Goal: Find specific page/section: Locate a particular part of the current website

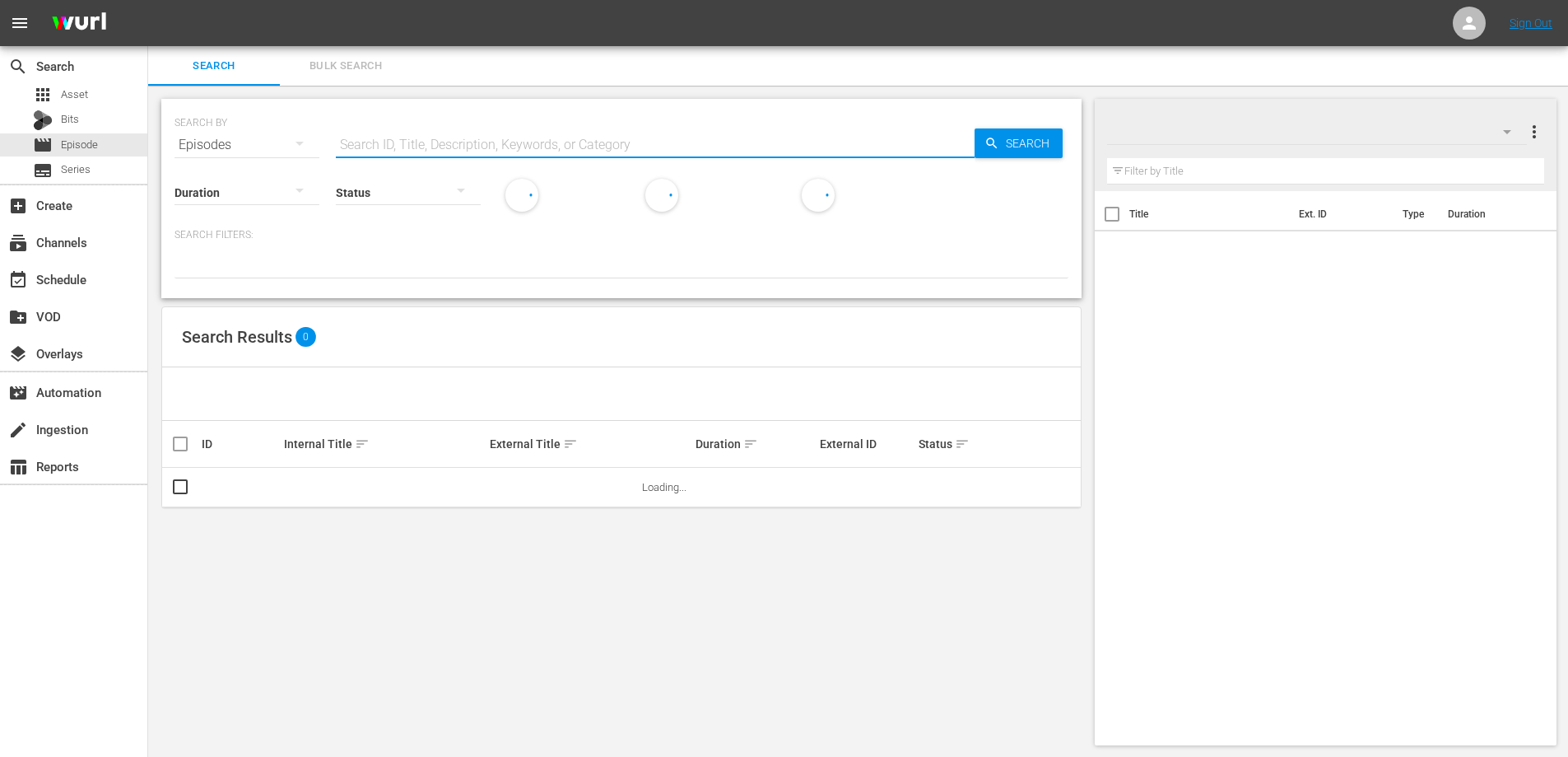
click at [405, 130] on input "text" at bounding box center [655, 145] width 639 height 39
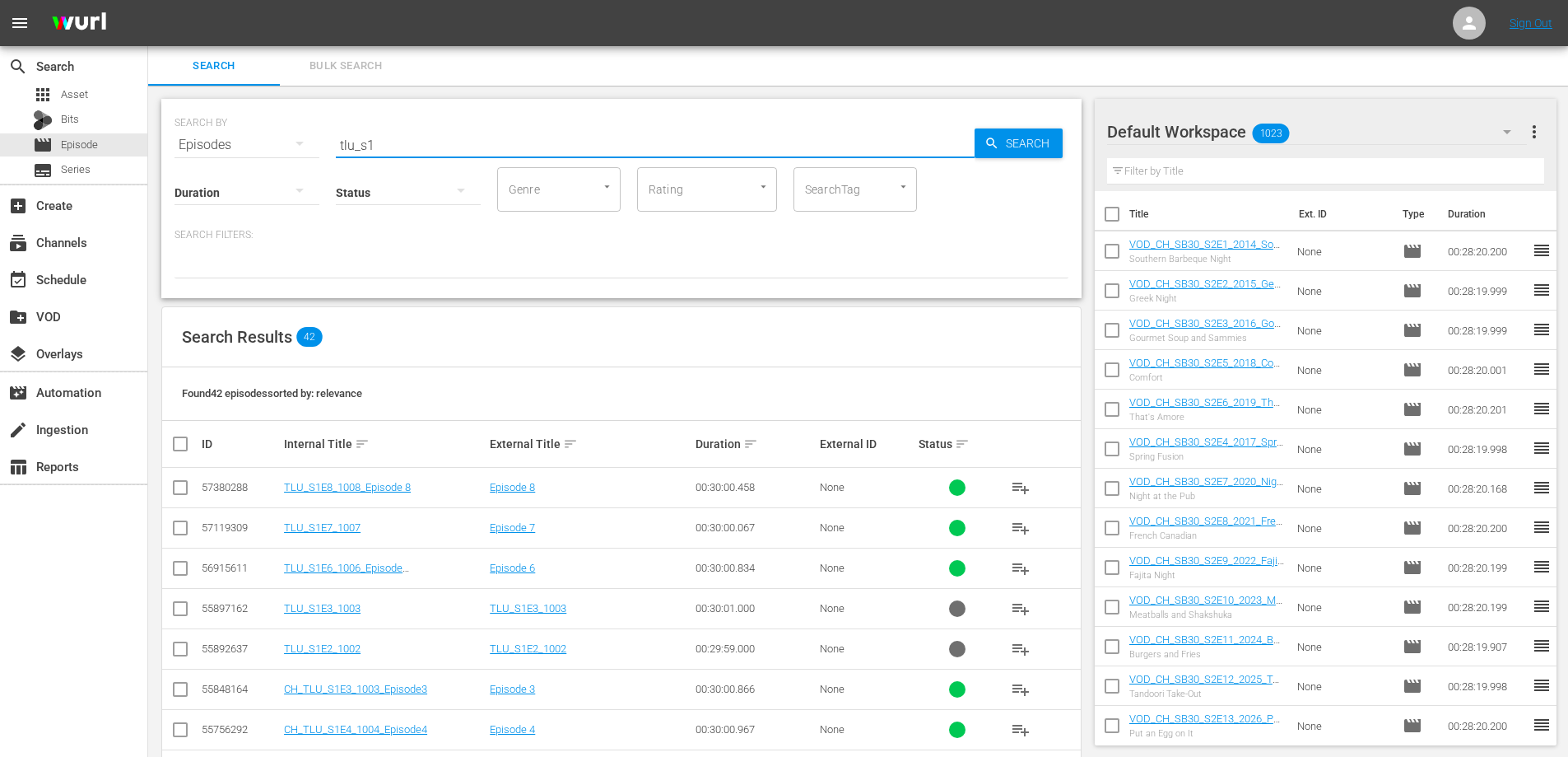
type input "tlu_s1"
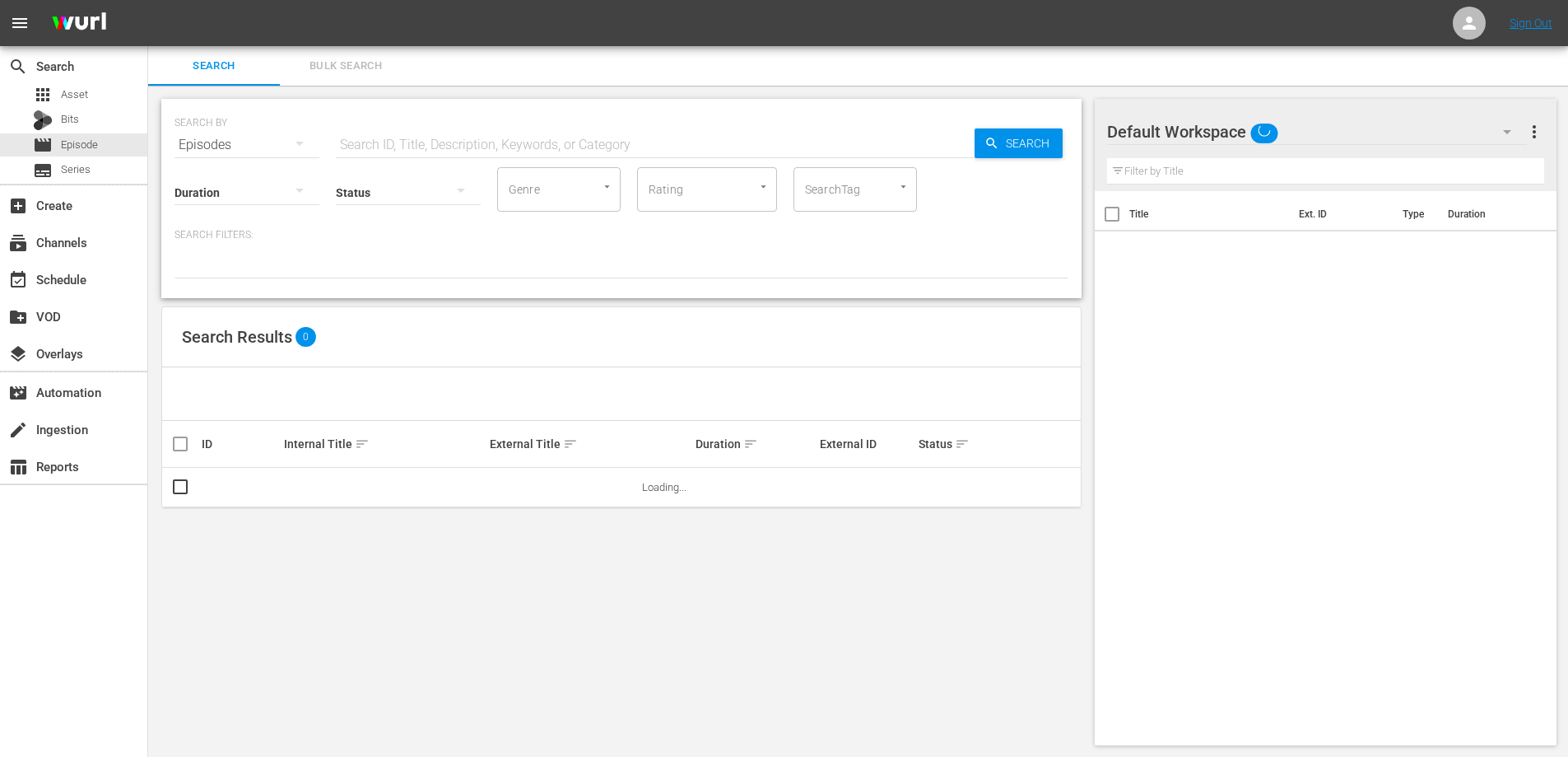
click at [433, 143] on input "text" at bounding box center [655, 145] width 639 height 39
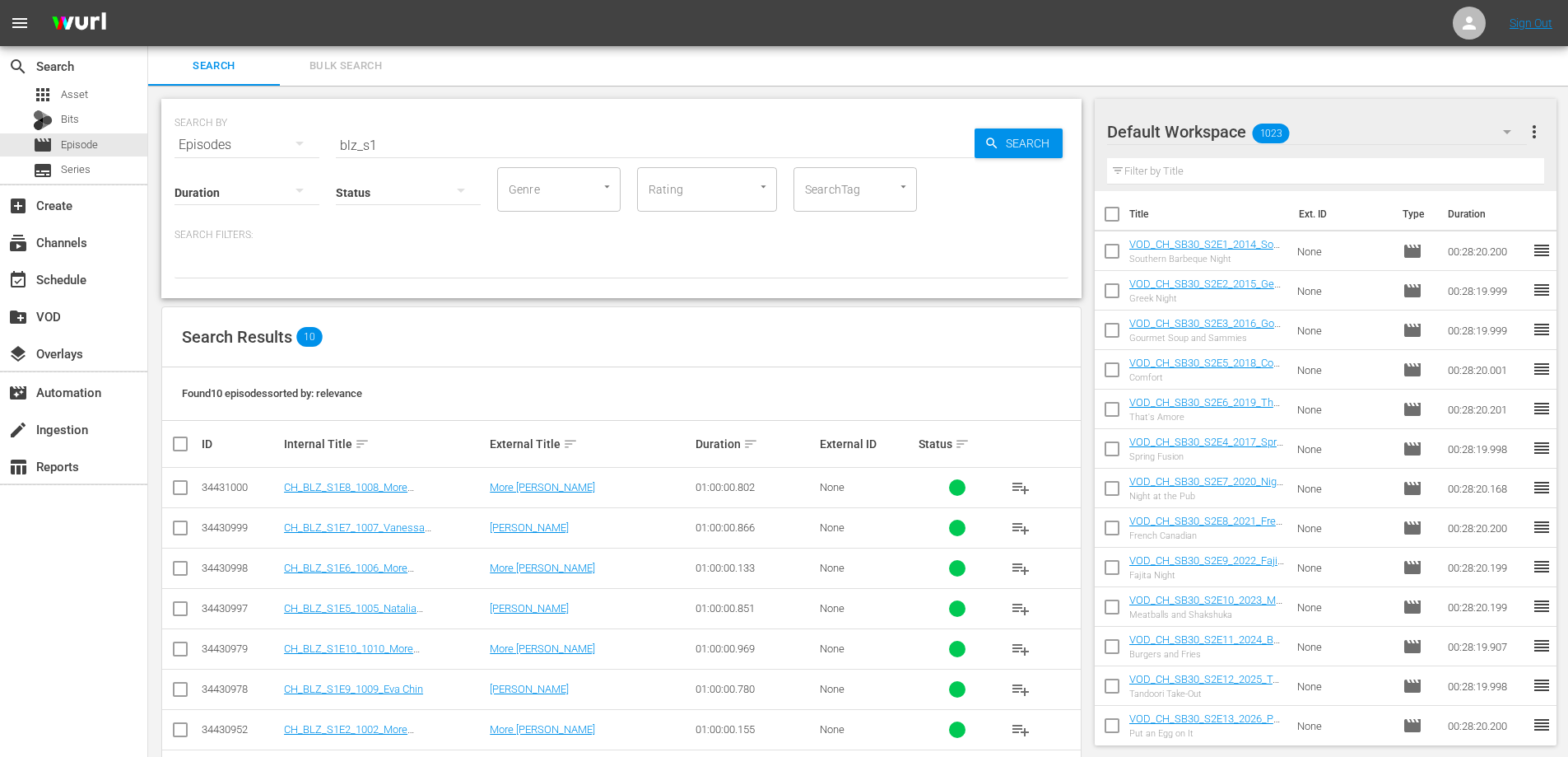
click at [402, 139] on input "blz_s1" at bounding box center [655, 145] width 639 height 39
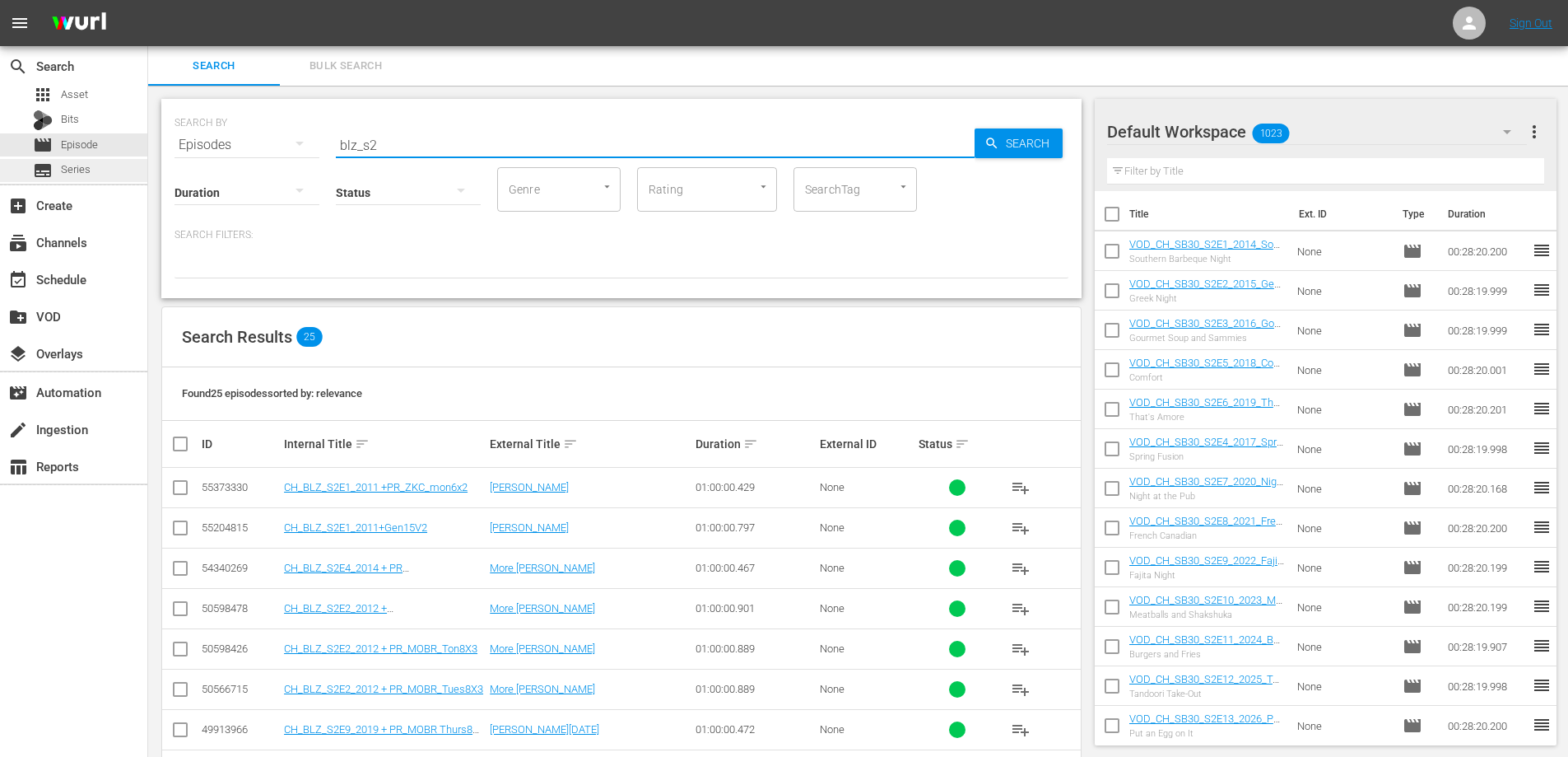
drag, startPoint x: 405, startPoint y: 144, endPoint x: 0, endPoint y: 179, distance: 406.5
click at [148, 0] on div "search Search apps Asset Bits movie Episode subtitles Series add_box Create sub…" at bounding box center [858, 0] width 1420 height 0
type input "sps_s1"
drag, startPoint x: 355, startPoint y: 151, endPoint x: 72, endPoint y: 169, distance: 283.6
click at [148, 0] on div "search Search apps Asset Bits movie Episode subtitles Series add_box Create sub…" at bounding box center [858, 0] width 1420 height 0
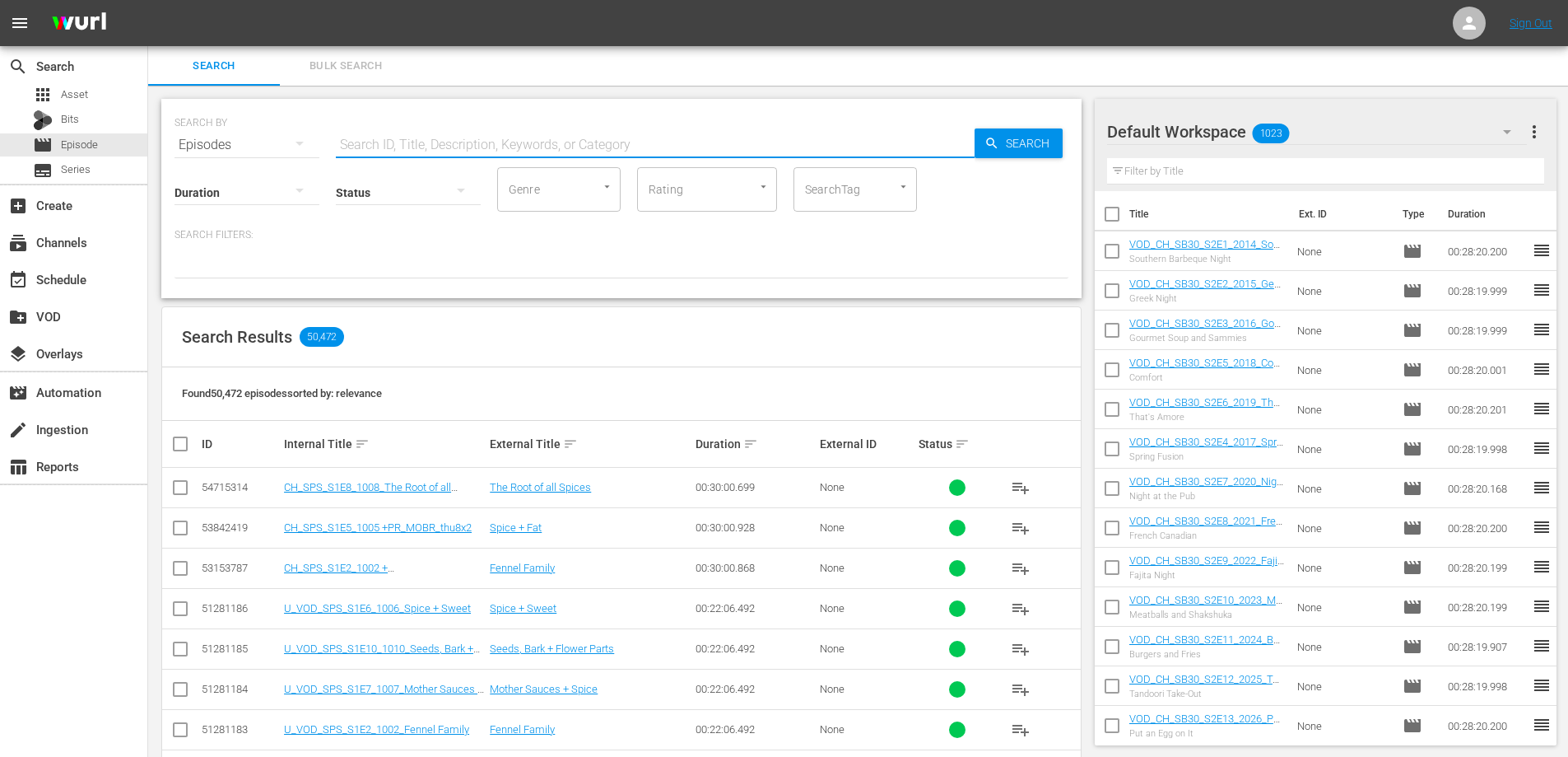
click at [369, 144] on input "text" at bounding box center [655, 145] width 639 height 39
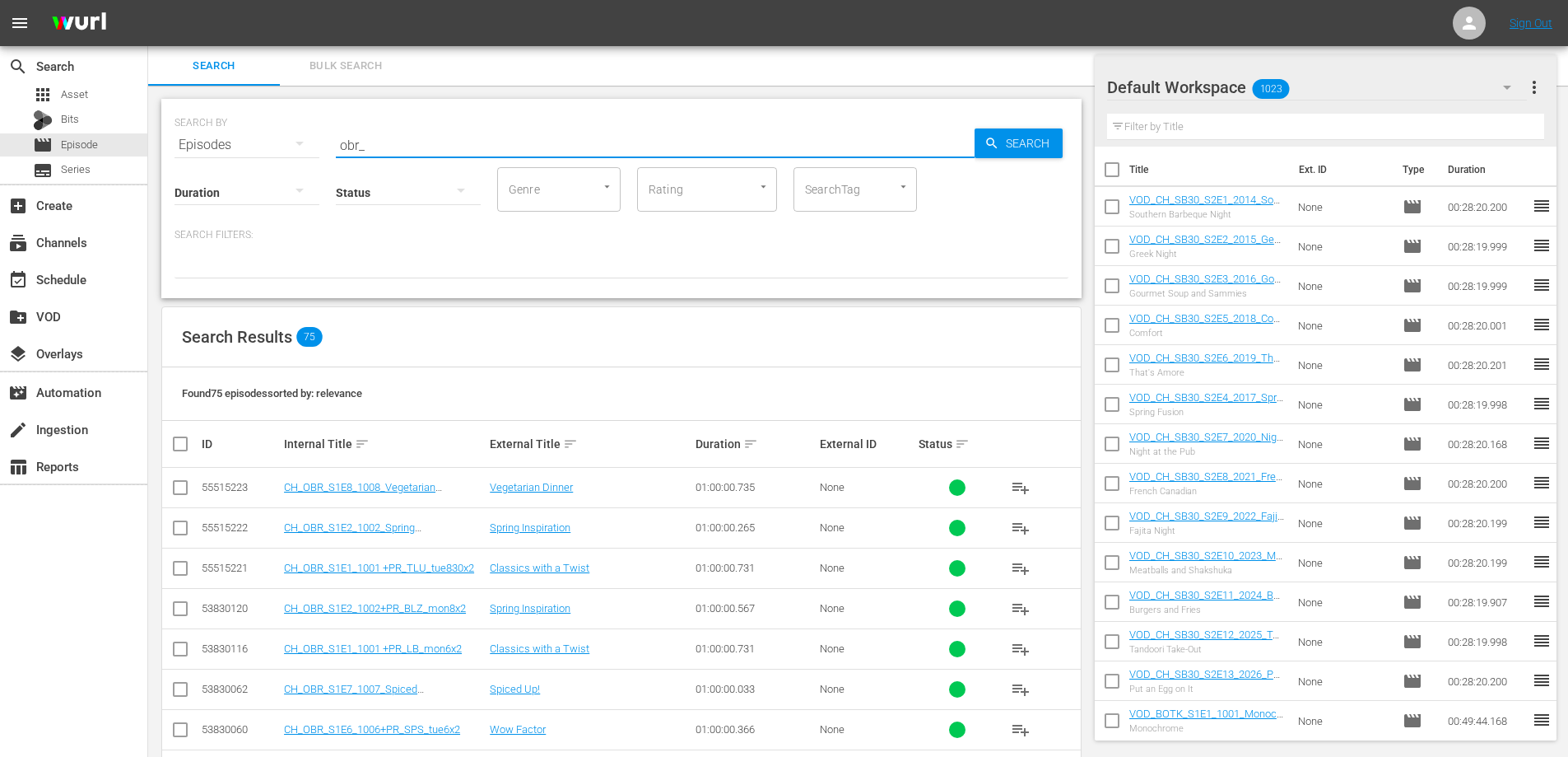
scroll to position [247, 0]
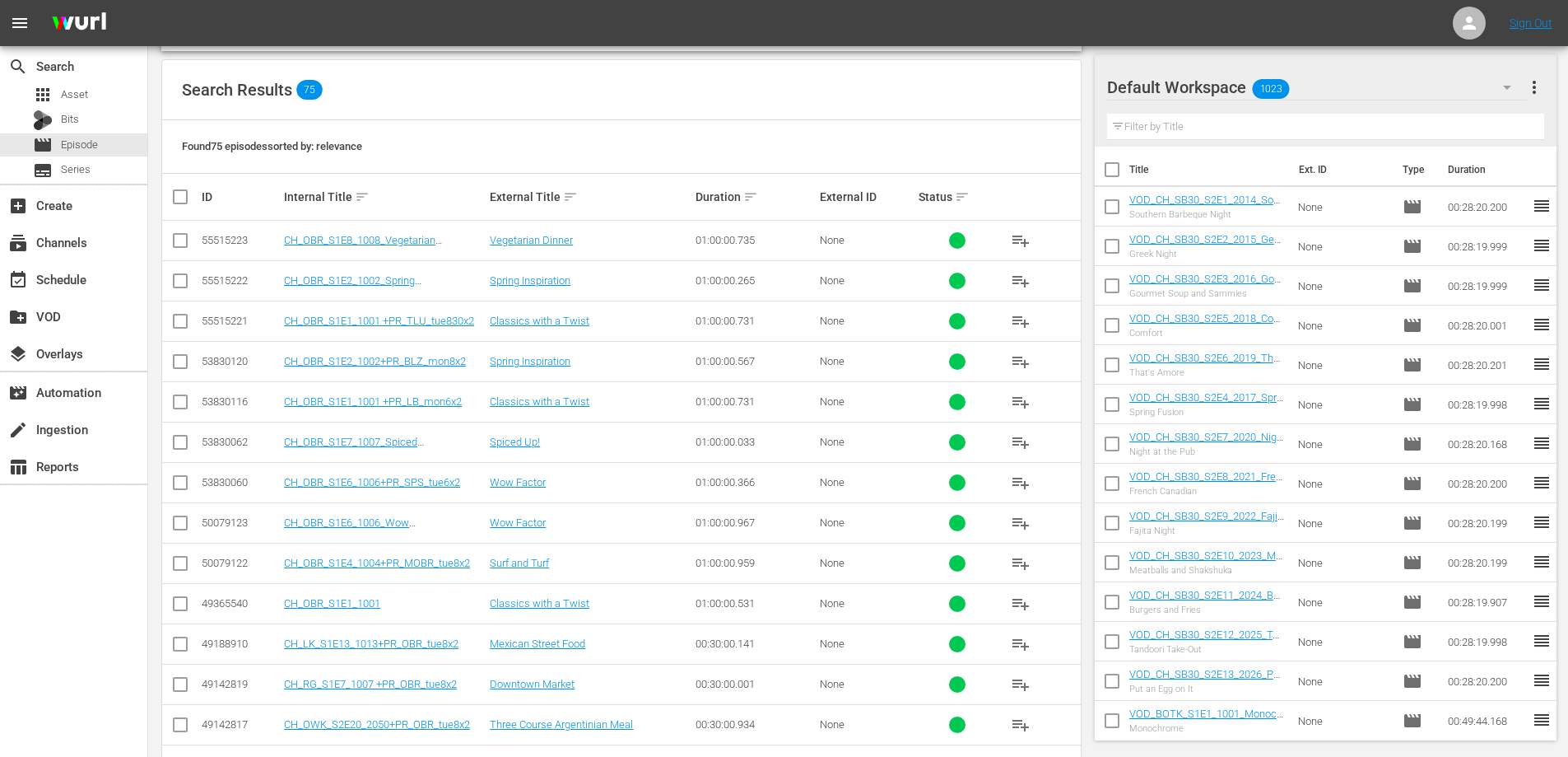
type input "obr_"
